Goal: Find specific page/section: Find specific page/section

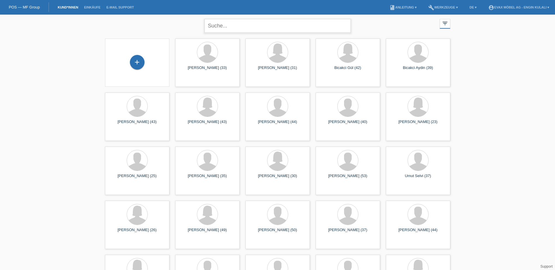
click at [248, 26] on input "text" at bounding box center [277, 26] width 146 height 14
type input "mald"
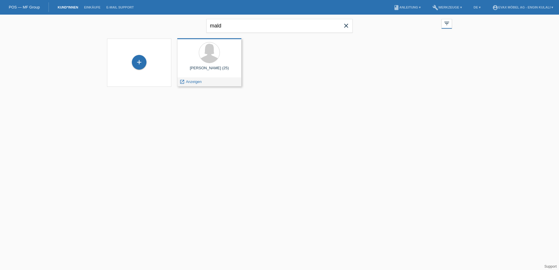
click at [208, 68] on div "Yonairi Maldonado (25)" at bounding box center [209, 70] width 55 height 9
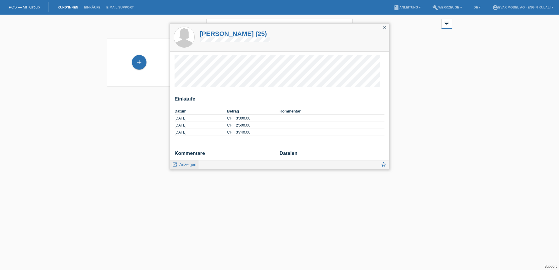
click at [187, 164] on span "Anzeigen" at bounding box center [187, 164] width 17 height 5
